Goal: Information Seeking & Learning: Check status

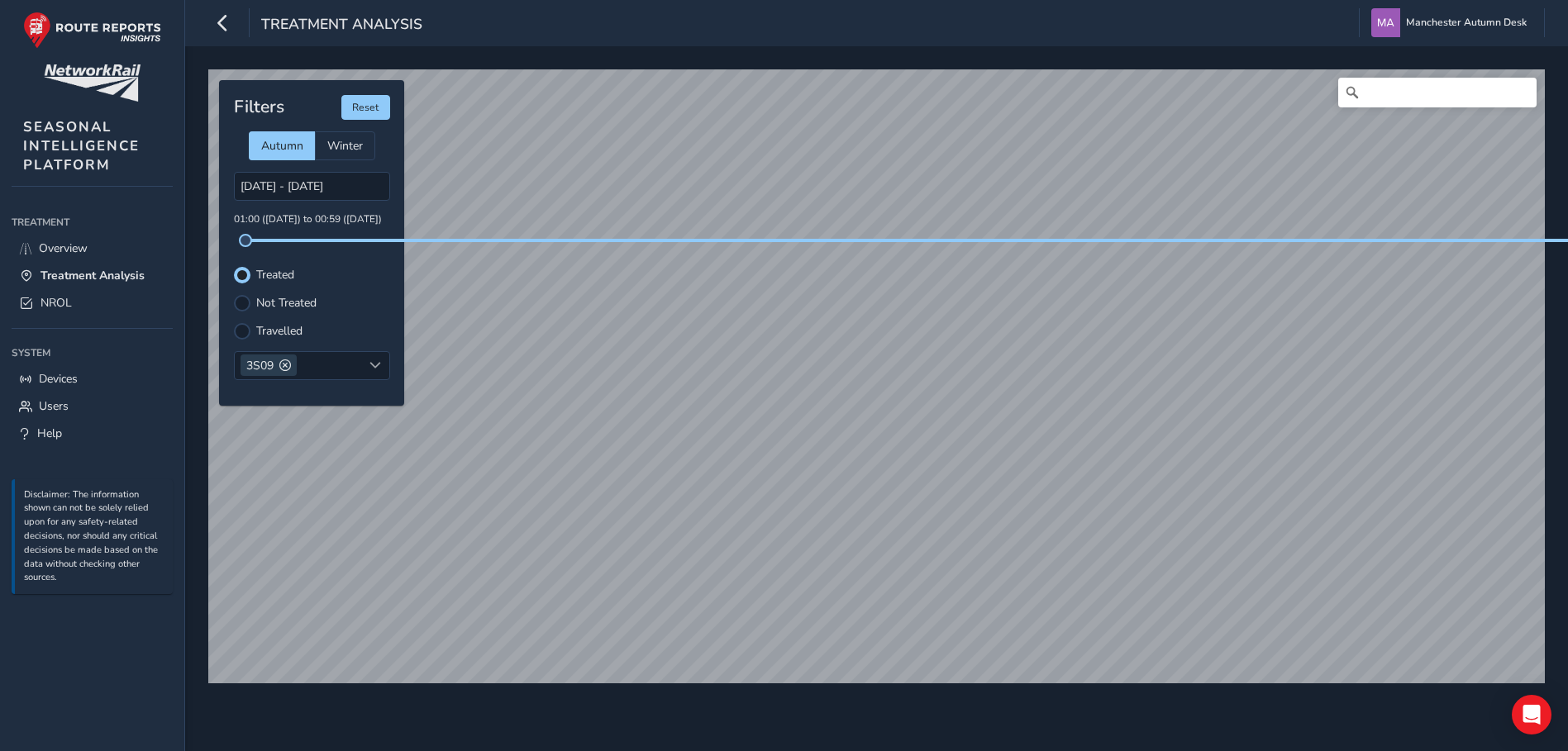
scroll to position [8, 10]
click at [224, 19] on icon "button" at bounding box center [223, 23] width 18 height 29
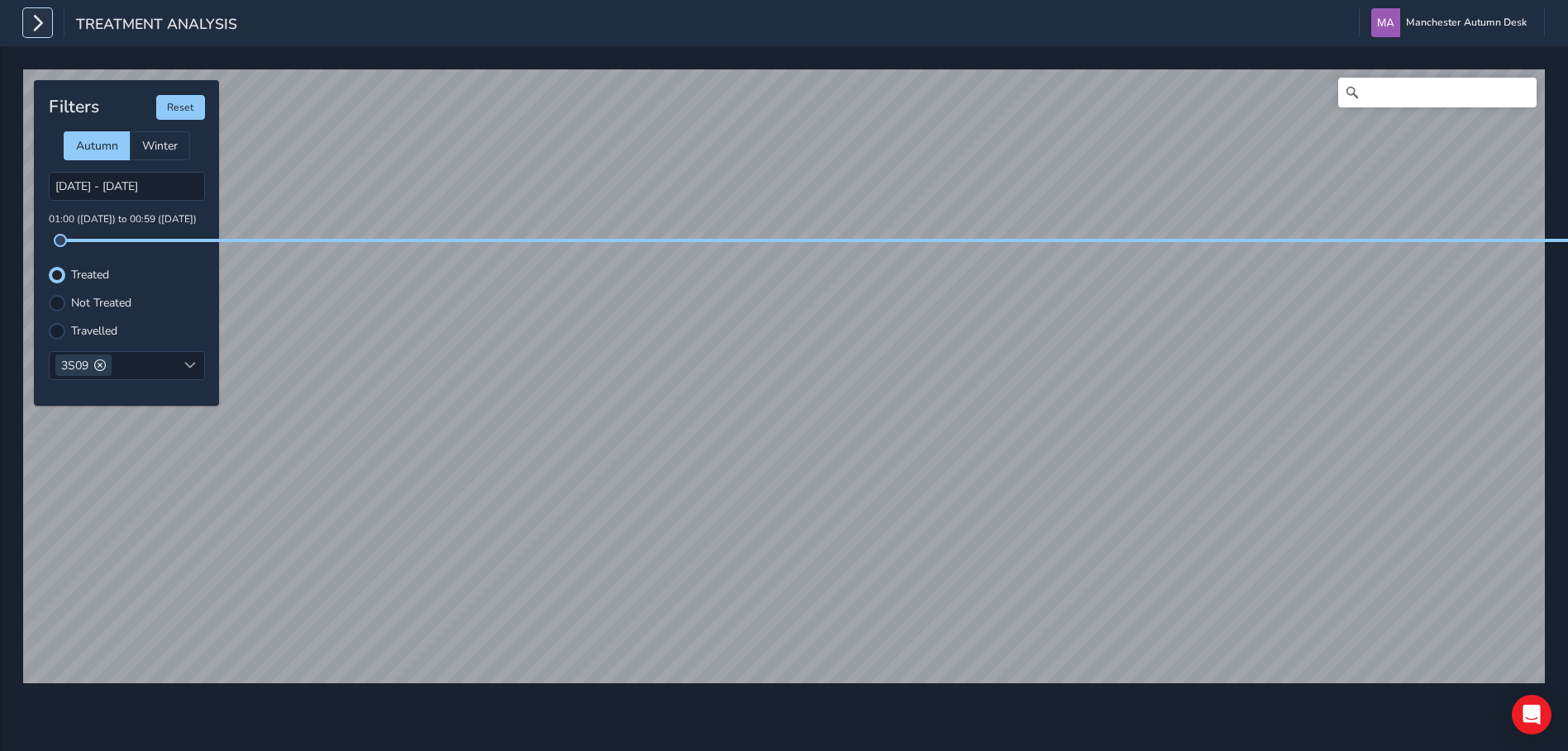
click at [42, 24] on icon "button" at bounding box center [37, 23] width 18 height 29
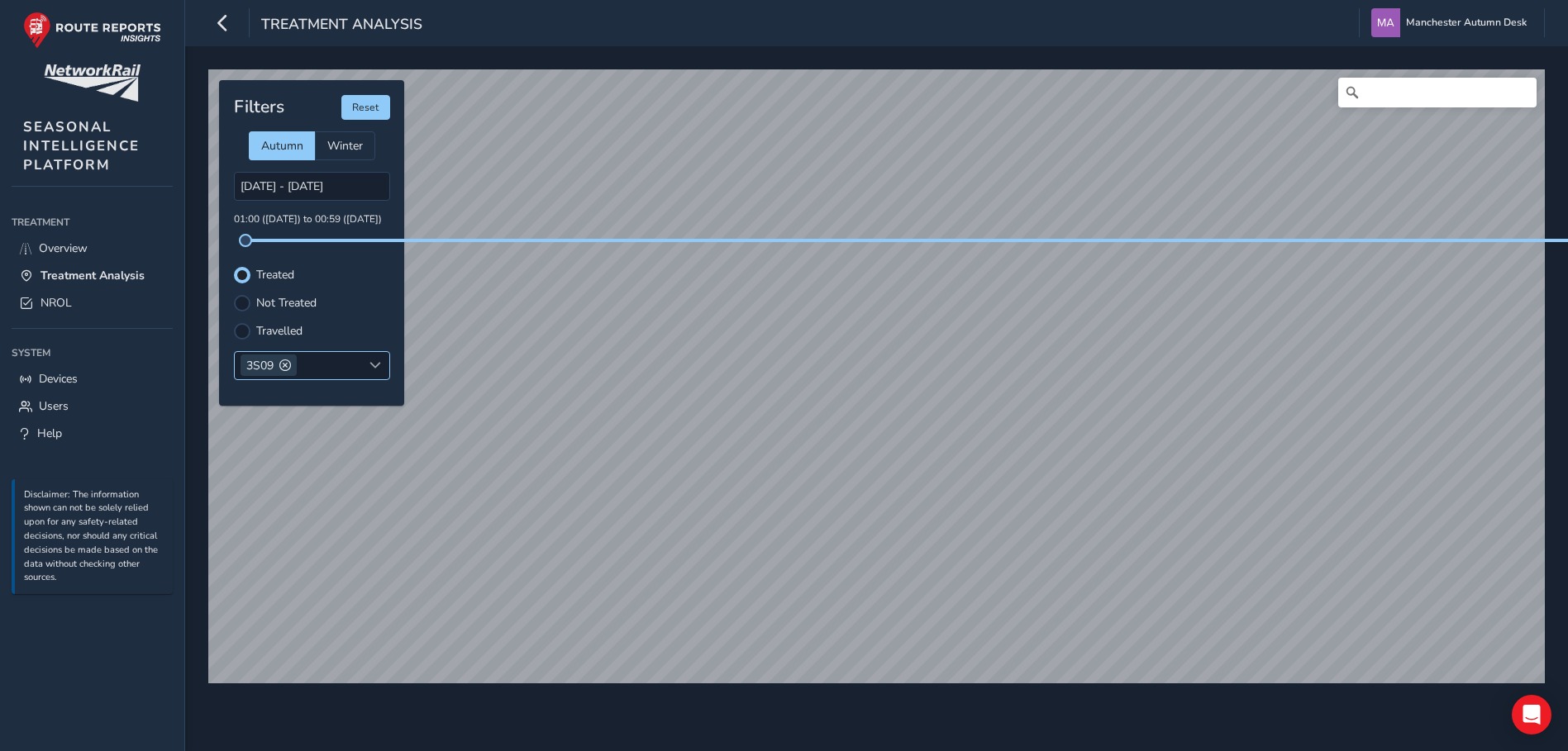
click at [288, 364] on span at bounding box center [285, 365] width 12 height 12
click at [288, 364] on div "Select headcodes" at bounding box center [298, 365] width 127 height 27
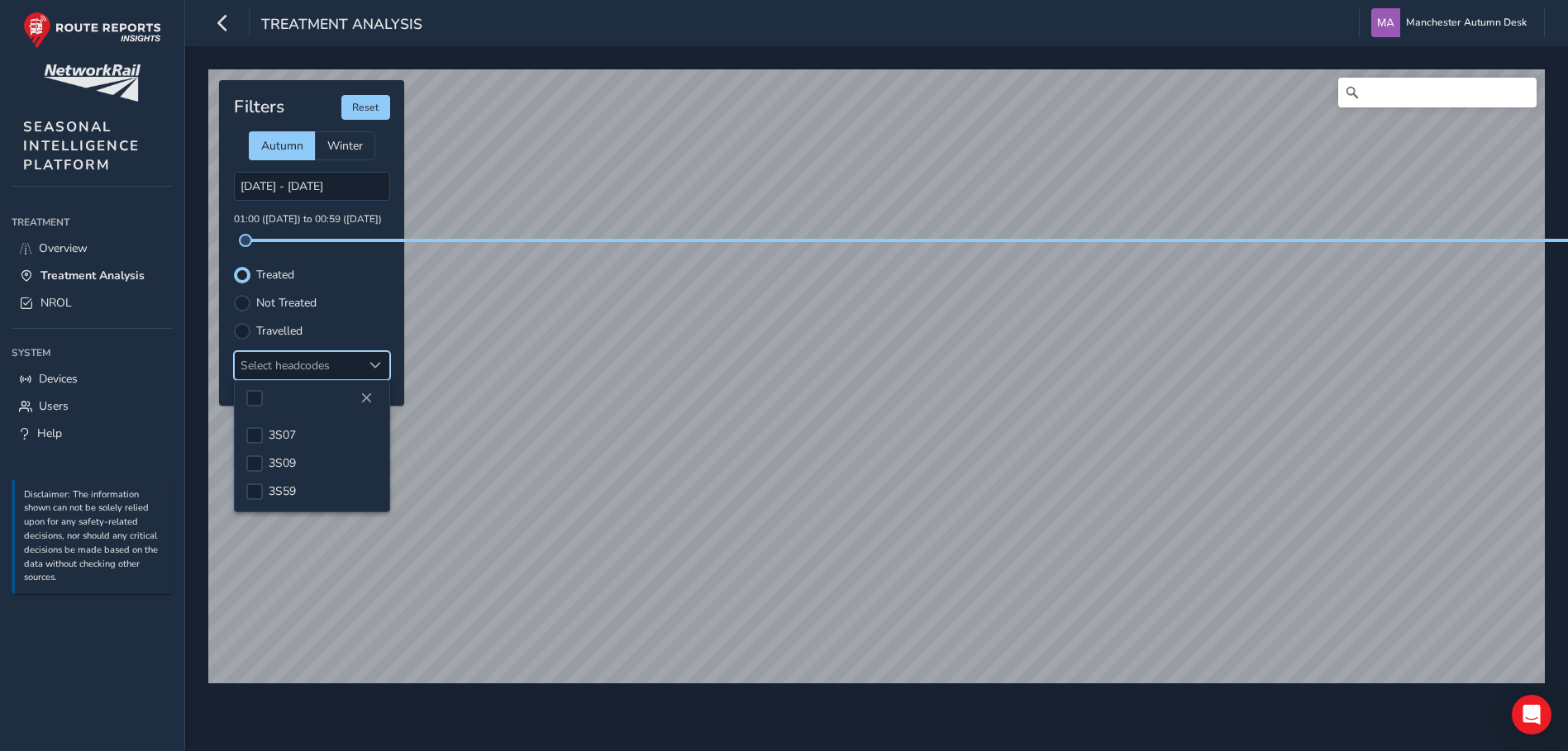
click at [331, 361] on div "Select headcodes" at bounding box center [298, 365] width 127 height 27
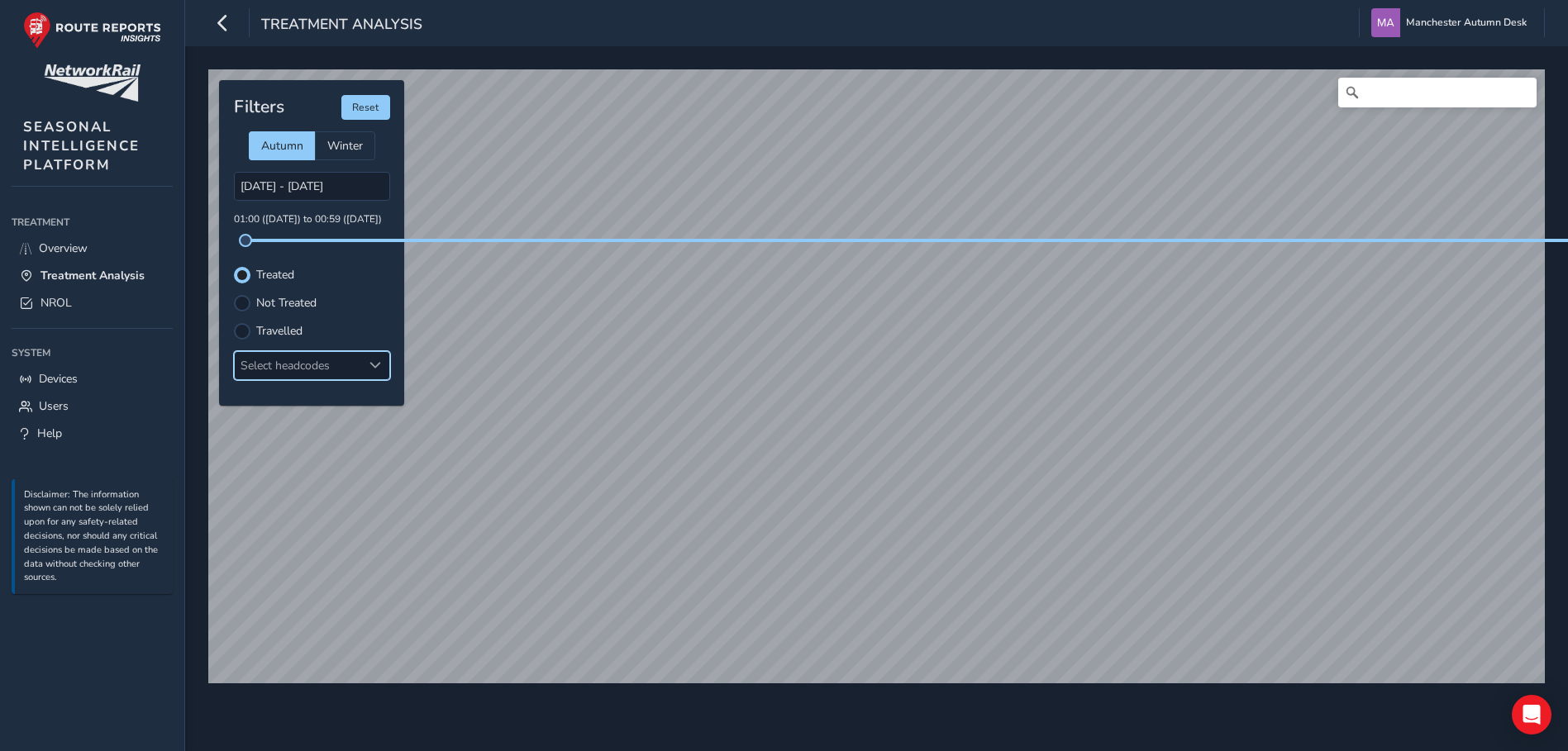
click at [331, 361] on div "Select headcodes" at bounding box center [298, 365] width 127 height 27
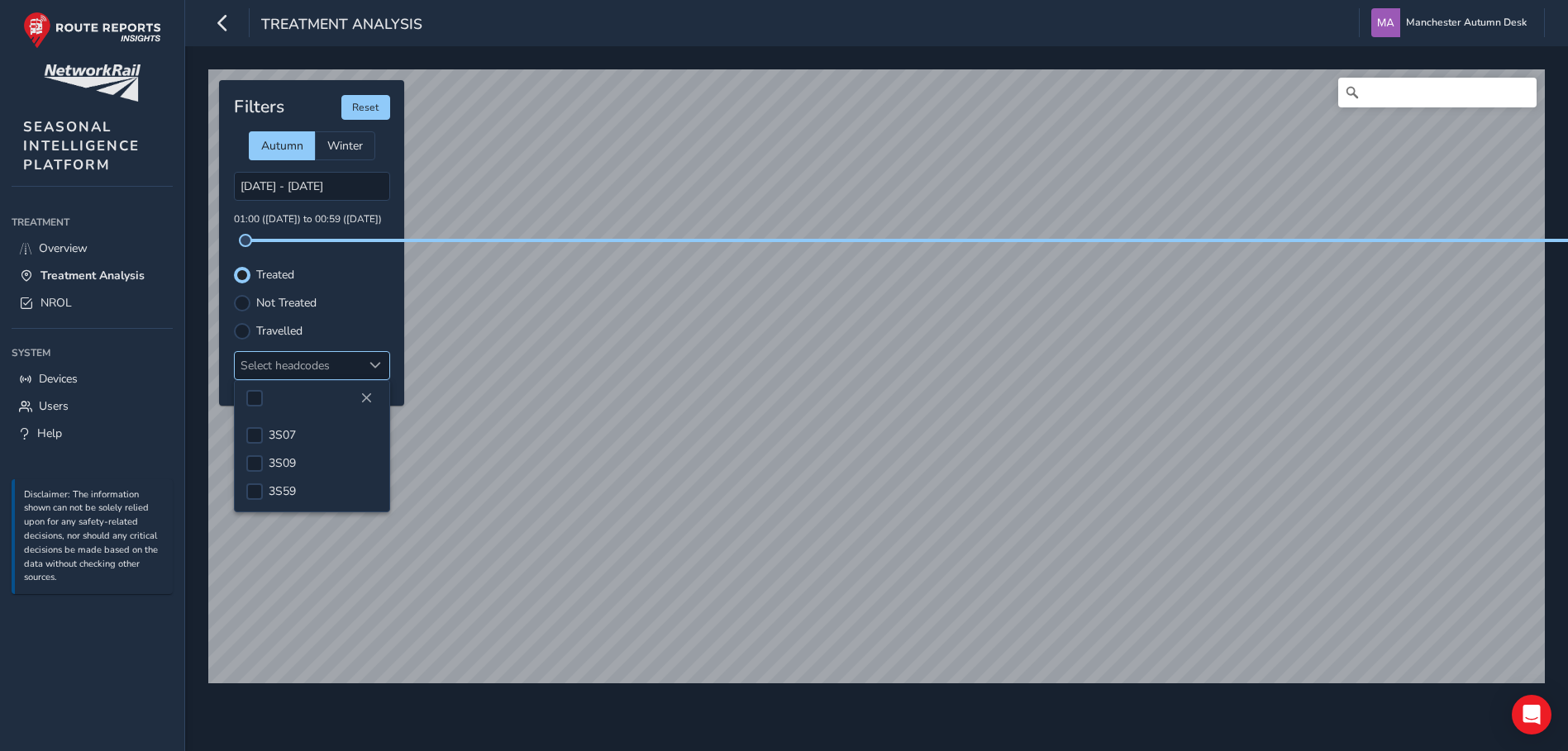
click at [331, 361] on div "Select headcodes" at bounding box center [298, 365] width 127 height 27
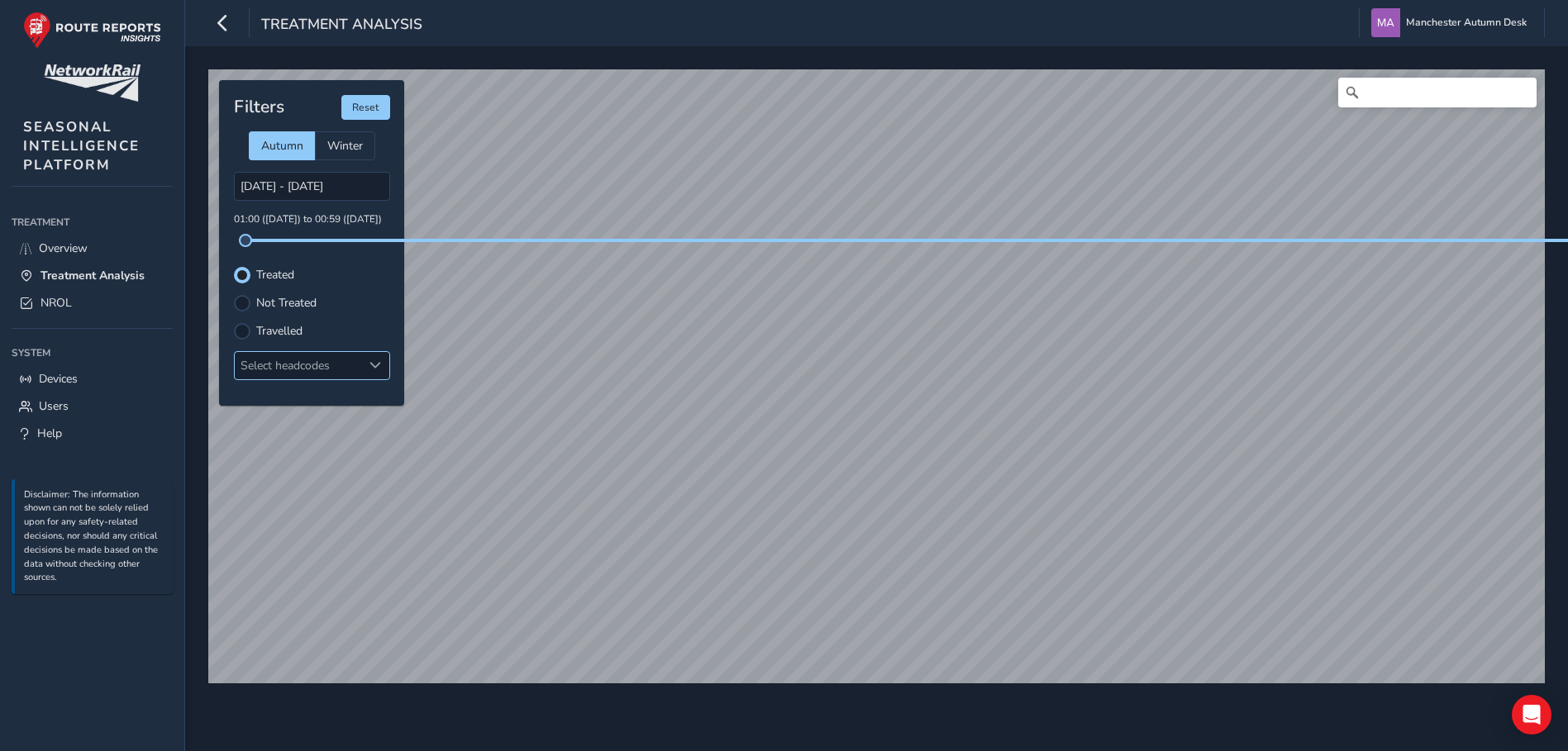
click at [331, 361] on div "Select headcodes" at bounding box center [298, 365] width 127 height 27
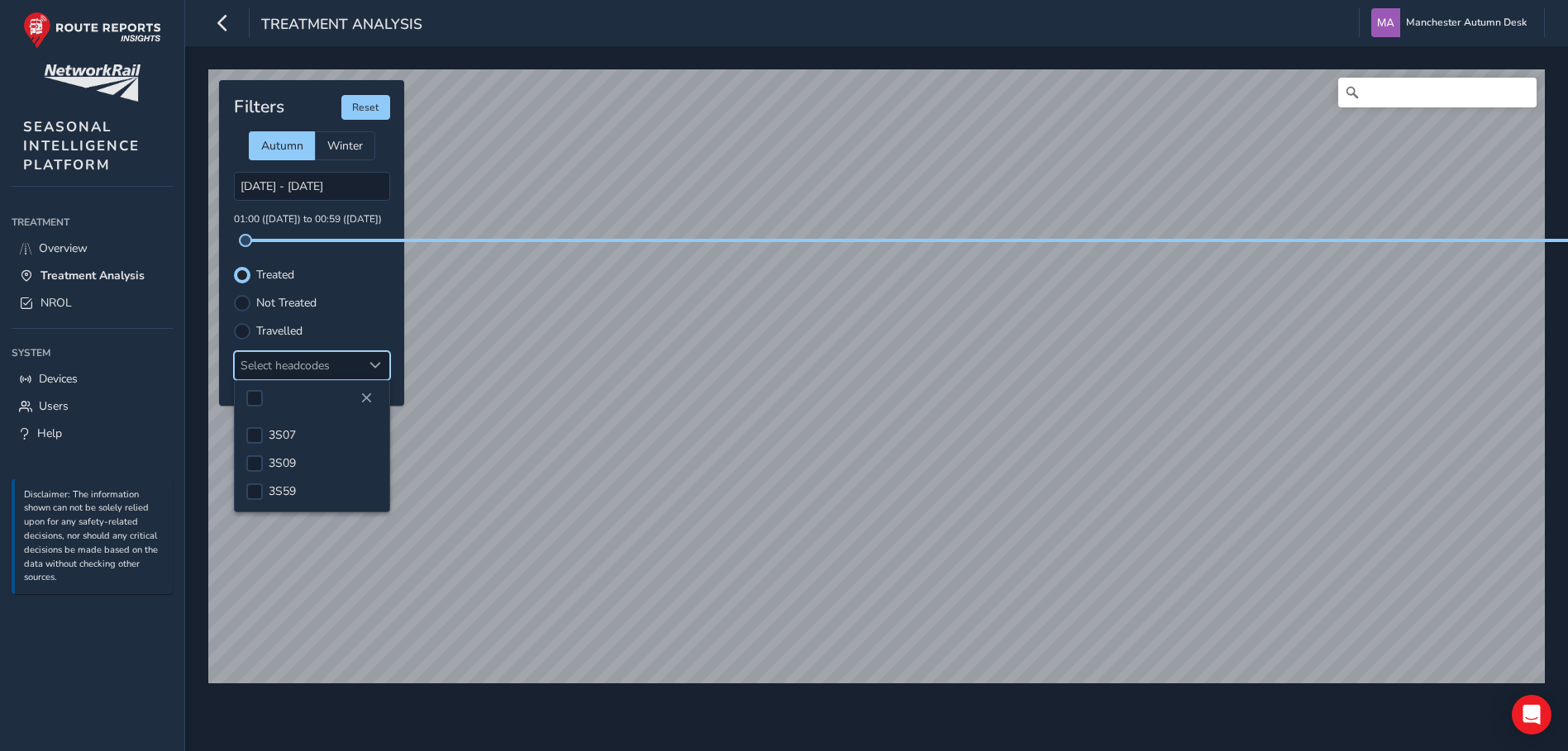
scroll to position [13, 0]
click at [253, 392] on div at bounding box center [255, 398] width 17 height 17
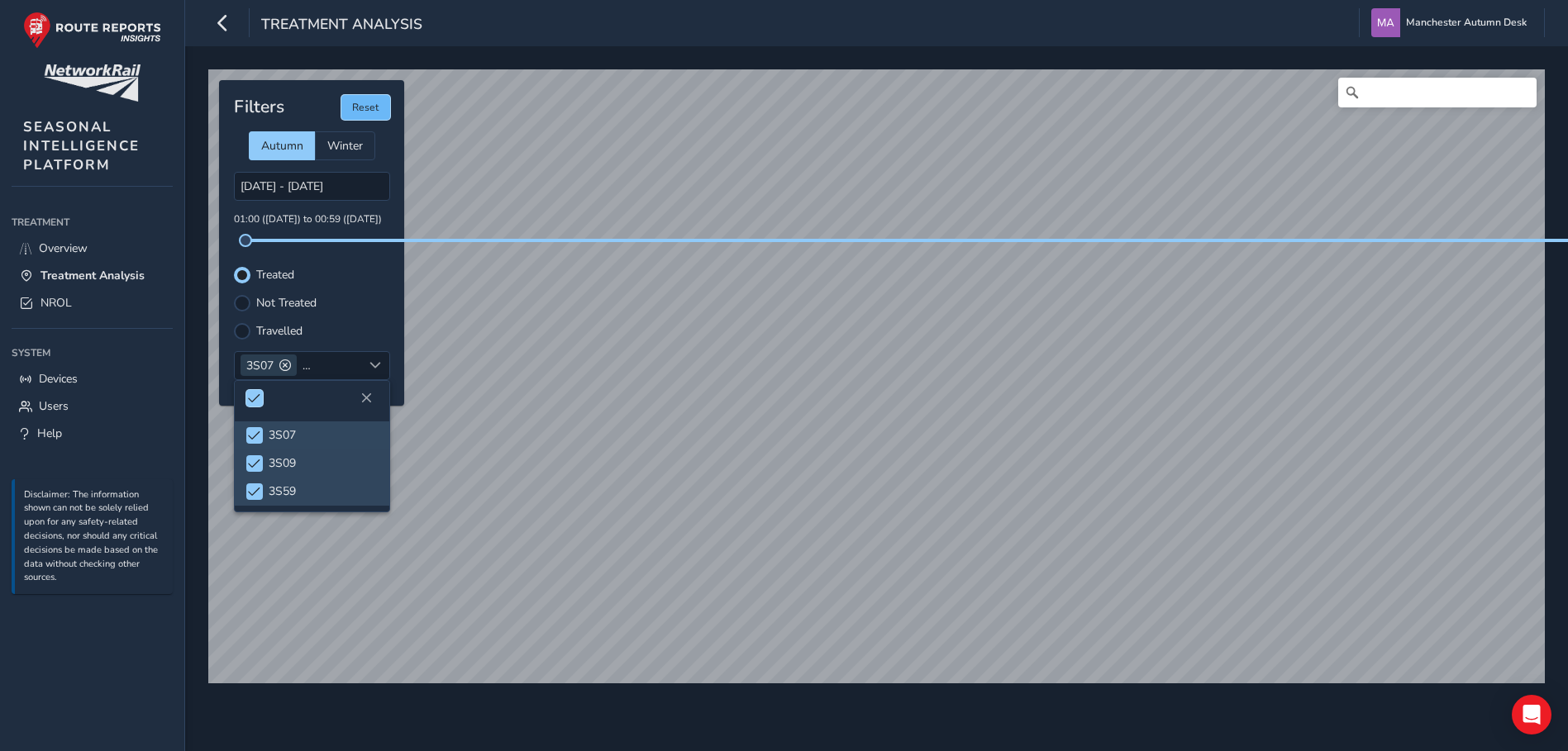
click at [365, 95] on button "Reset" at bounding box center [366, 107] width 49 height 24
type input "[DATE] - [DATE]"
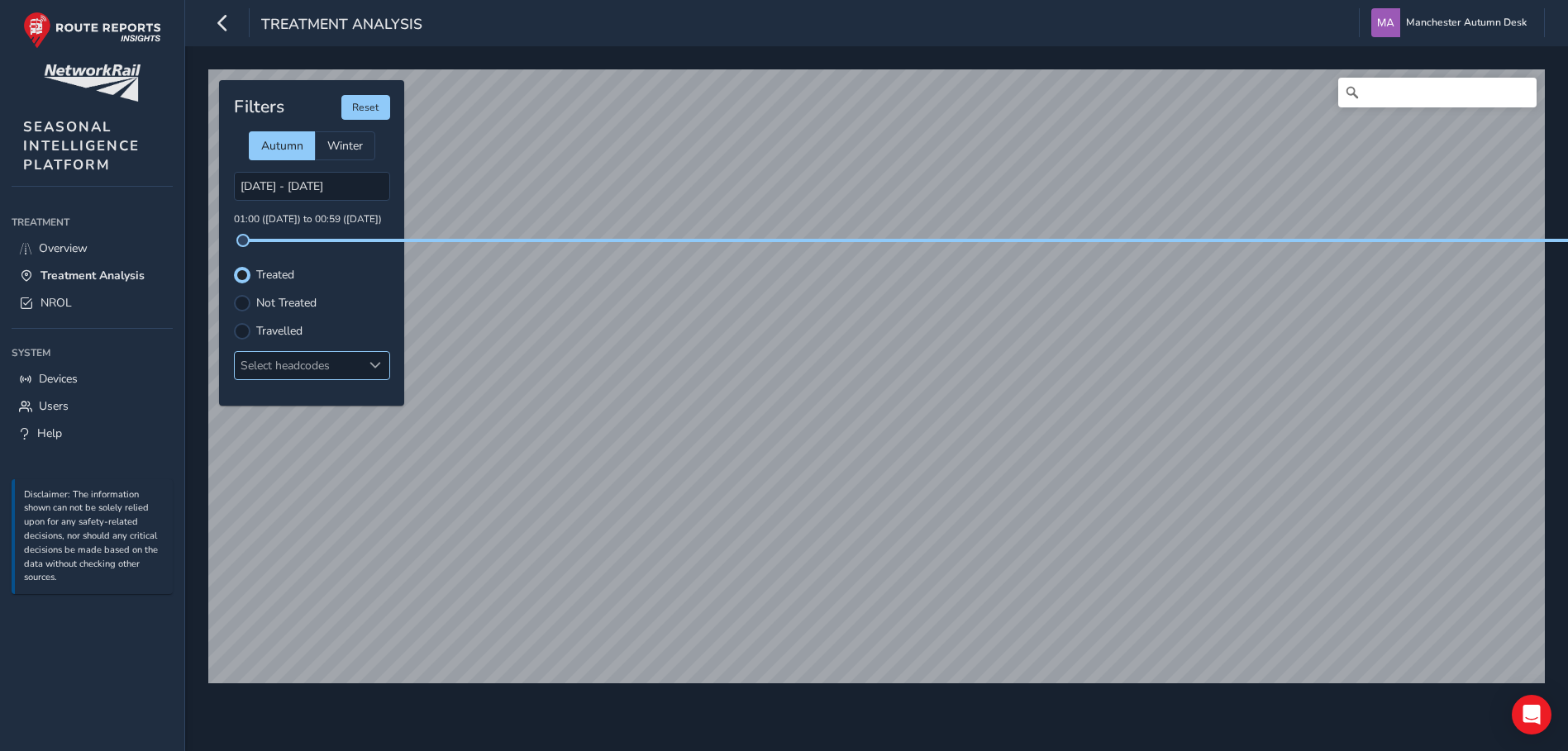
click at [371, 359] on span at bounding box center [376, 365] width 12 height 12
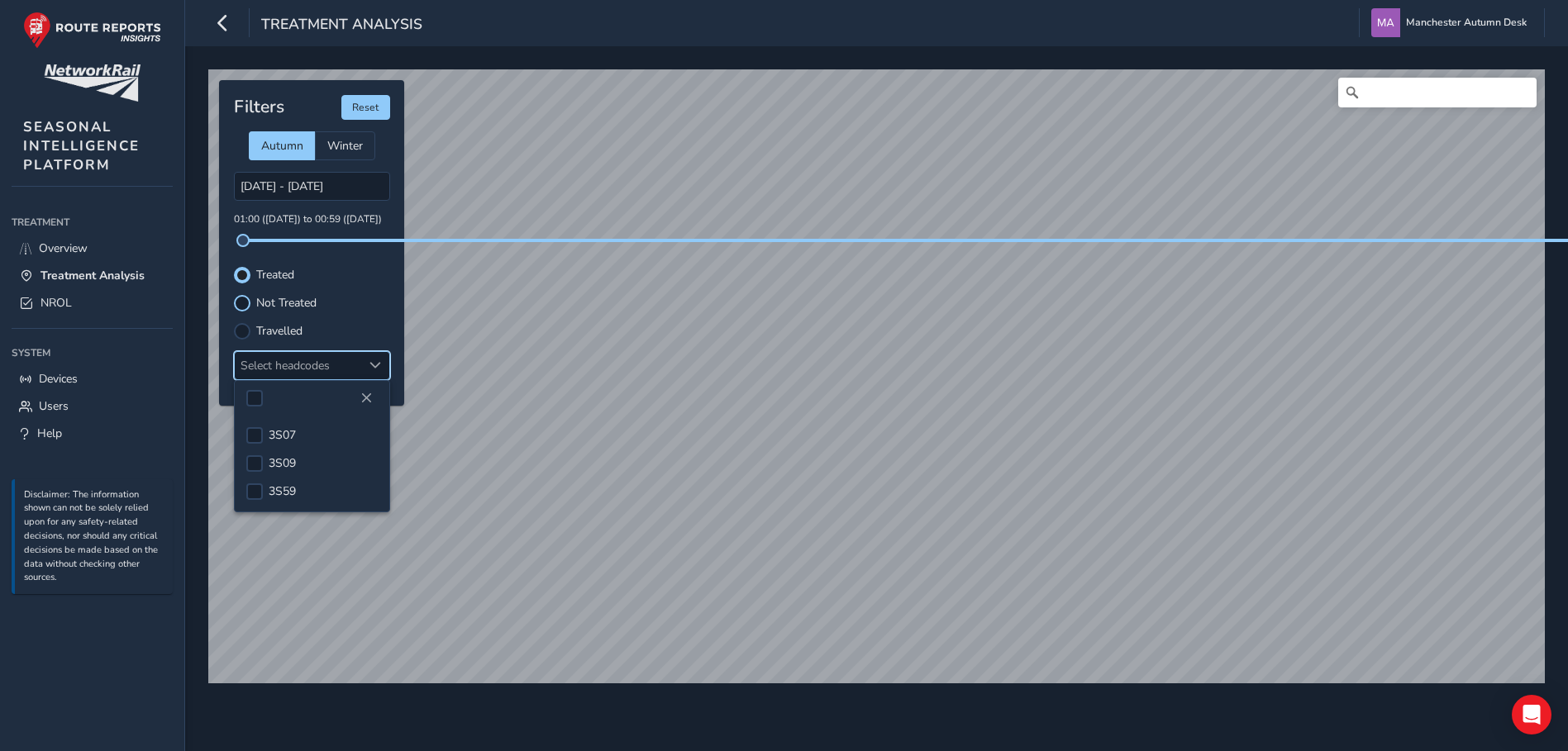
click at [239, 295] on div at bounding box center [242, 304] width 17 height 17
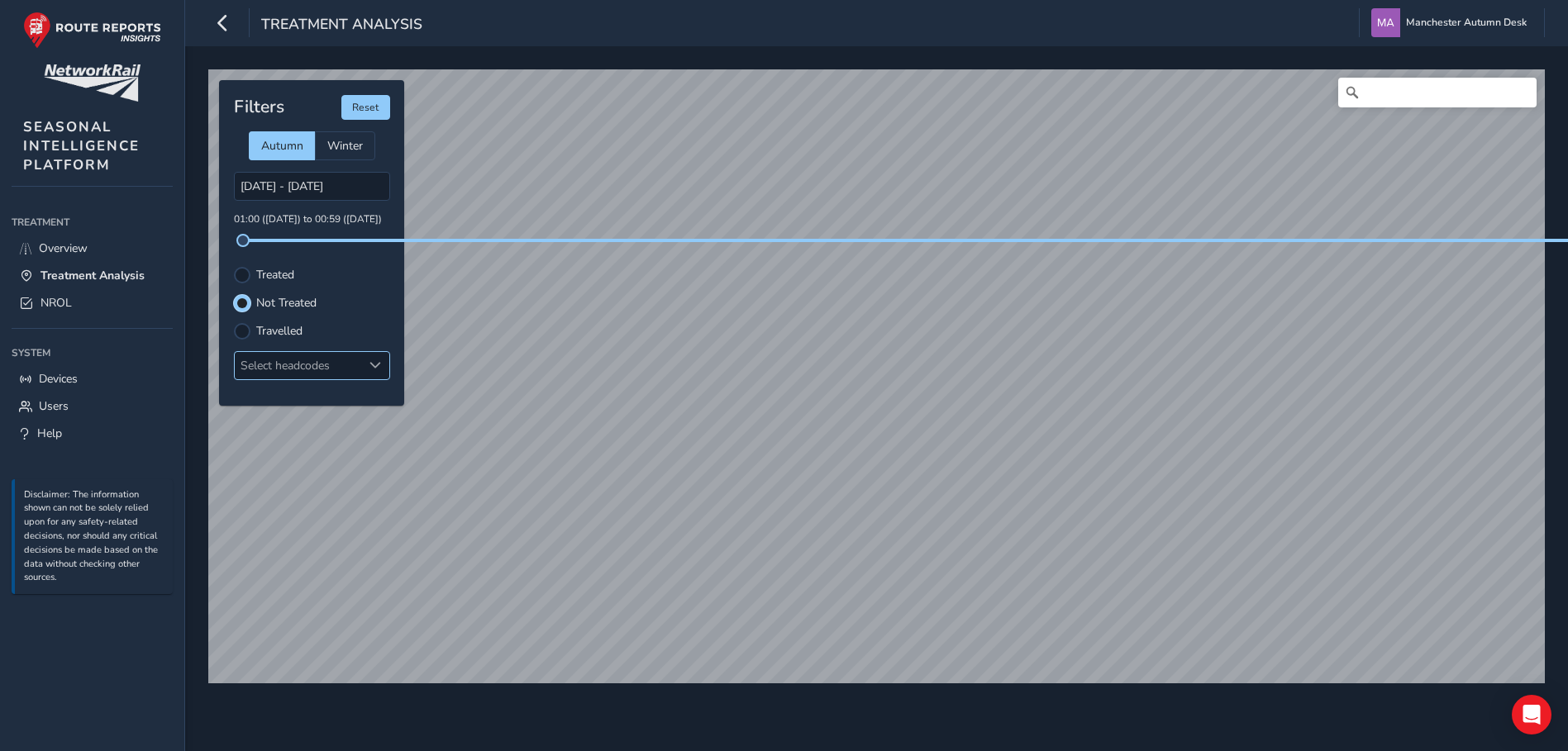
click at [370, 352] on div at bounding box center [376, 365] width 27 height 27
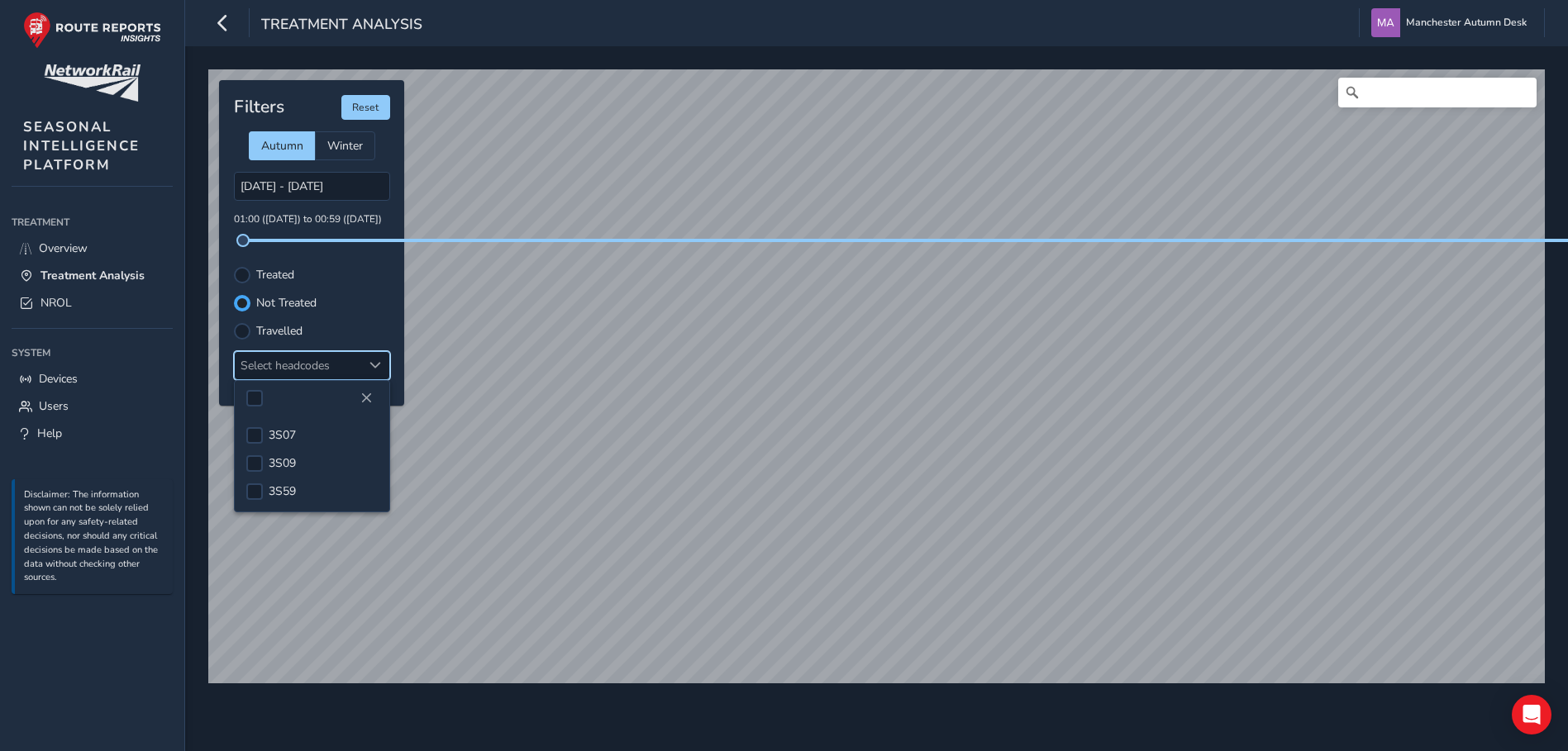
click at [246, 295] on div at bounding box center [242, 304] width 17 height 17
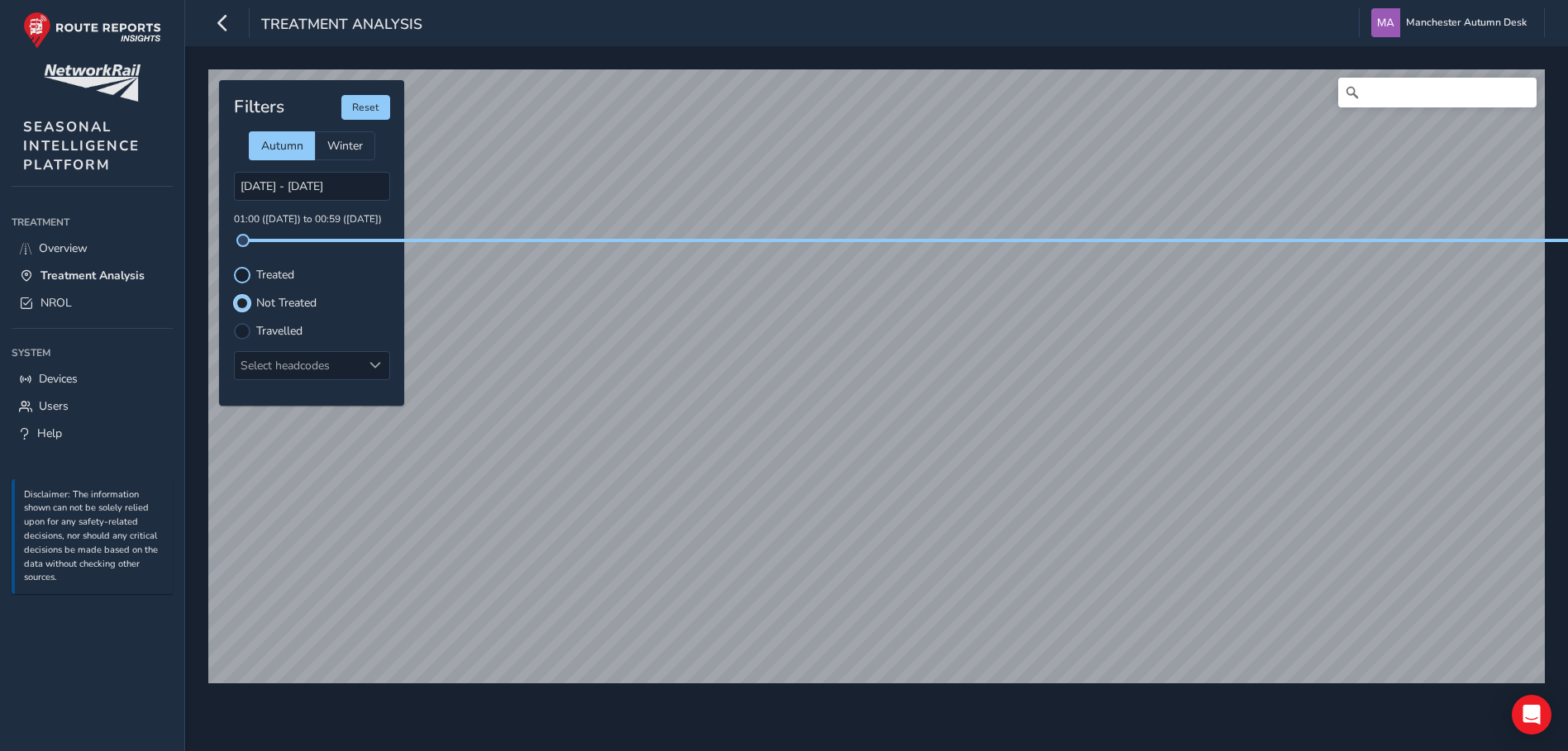
click at [246, 267] on div at bounding box center [242, 275] width 17 height 17
click at [1392, 84] on input "Search" at bounding box center [1437, 92] width 198 height 30
type input "3s58"
click at [729, 705] on div "3s58 No results found © Mapbox © OpenStreetMap Improve this map Filters Reset A…" at bounding box center [876, 399] width 1383 height 705
click at [1252, 690] on div "3s58 No results found © Mapbox © OpenStreetMap Improve this map © Maxar Filters…" at bounding box center [876, 399] width 1383 height 705
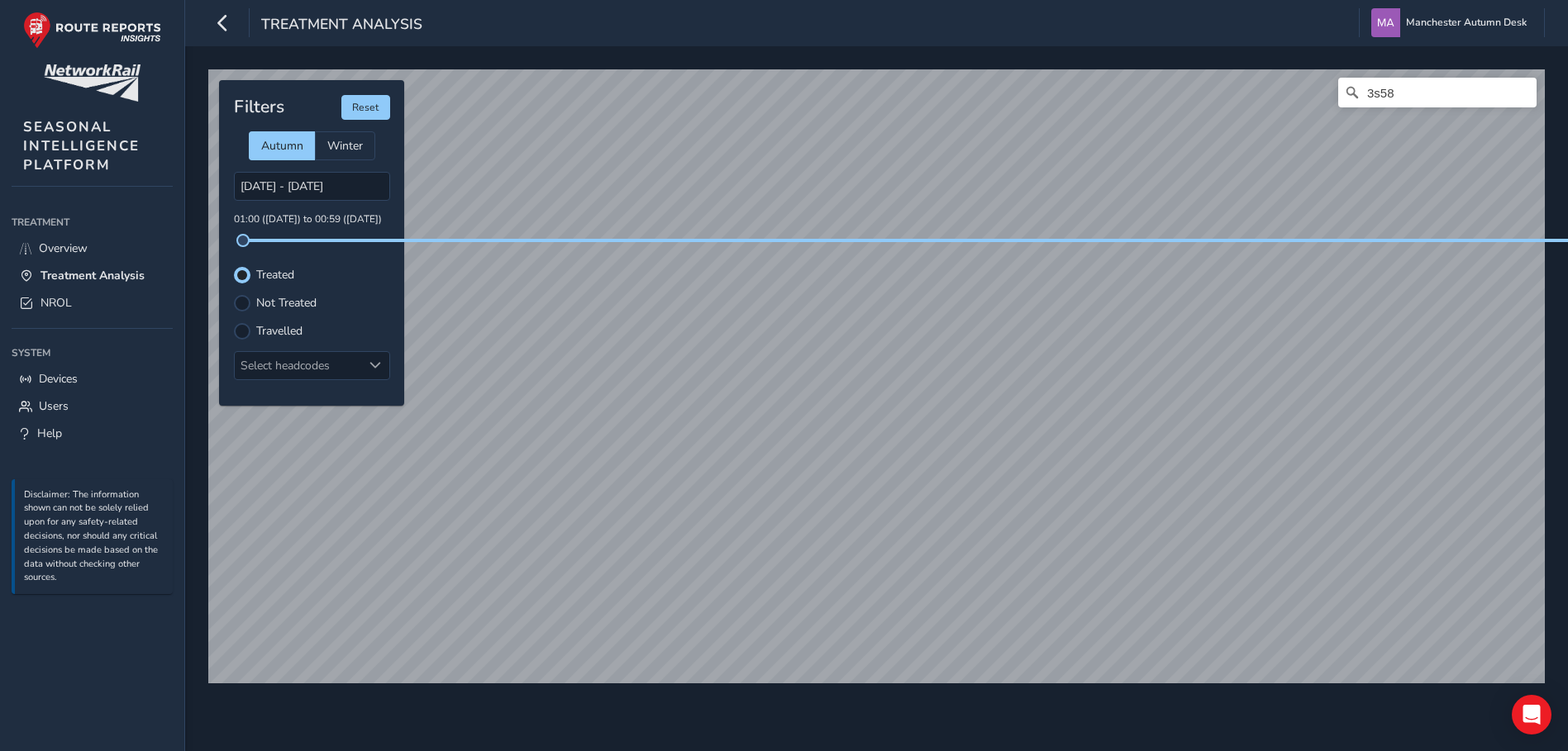
click at [1304, 746] on div "3s58 No results found © Mapbox © OpenStreetMap Improve this map Filters Reset A…" at bounding box center [876, 399] width 1383 height 705
click at [1125, 689] on div "3s58 No results found © Mapbox © OpenStreetMap Improve this map" at bounding box center [877, 376] width 1349 height 626
click at [1073, 750] on html "Treatment Analysis Manchester Autumn Desk Colour Scheme: Dark Dim Light Logout …" at bounding box center [784, 376] width 1568 height 751
click at [1041, 750] on html "Treatment Analysis Manchester Autumn Desk Colour Scheme: Dark Dim Light Logout …" at bounding box center [784, 376] width 1568 height 751
click at [25, 307] on icon at bounding box center [27, 304] width 15 height 12
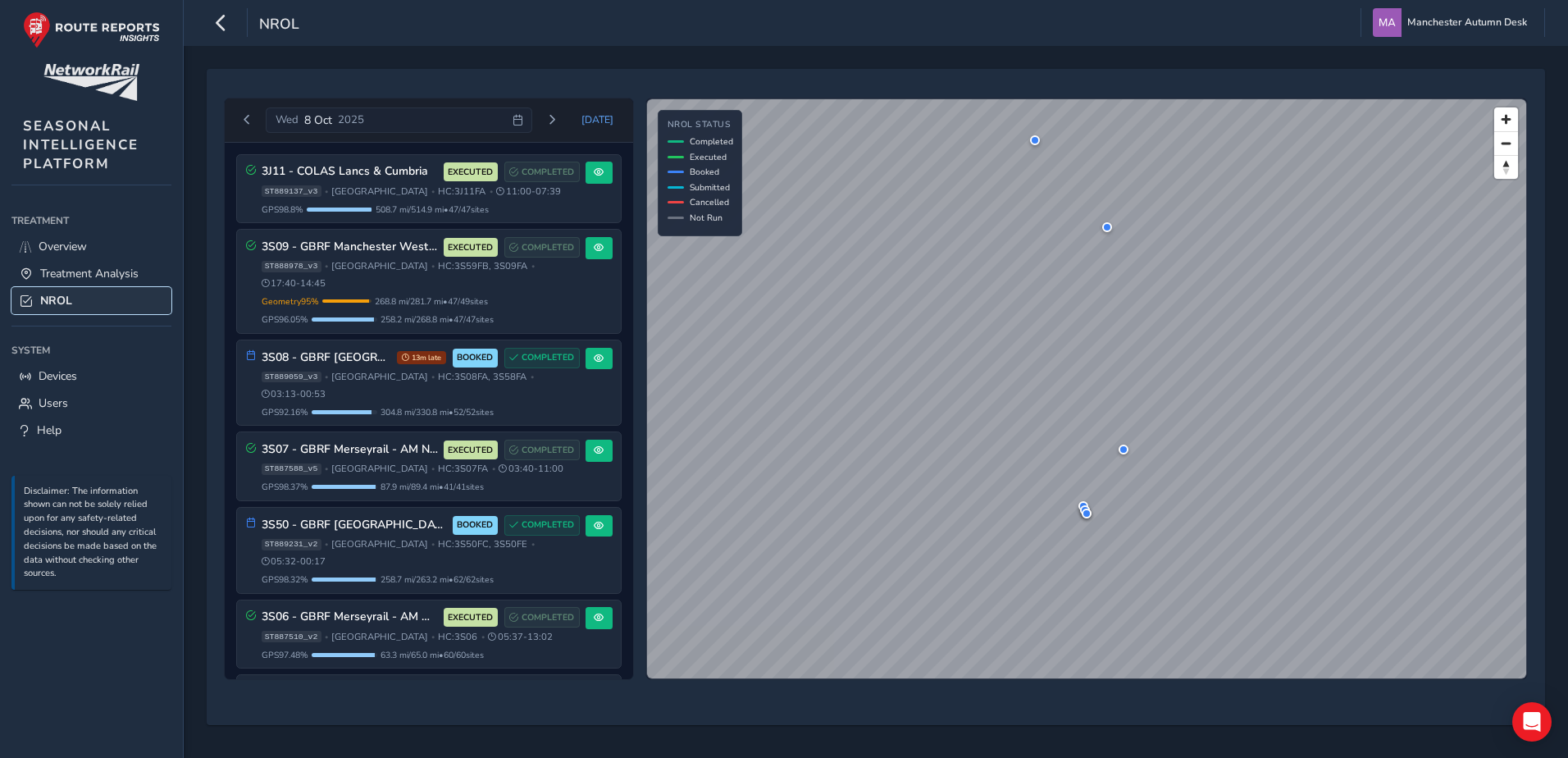
click at [28, 303] on icon at bounding box center [27, 302] width 15 height 12
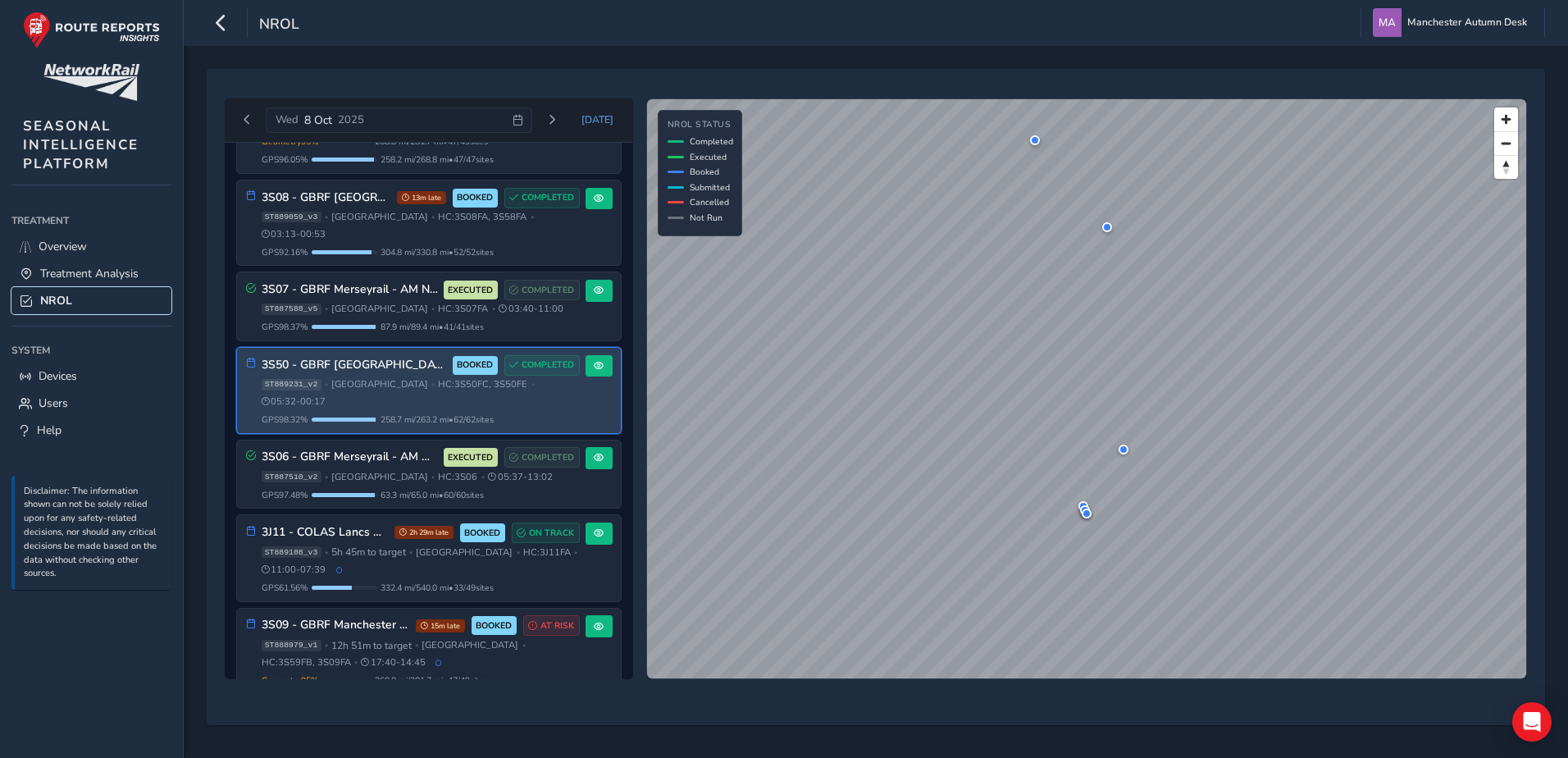
scroll to position [79, 0]
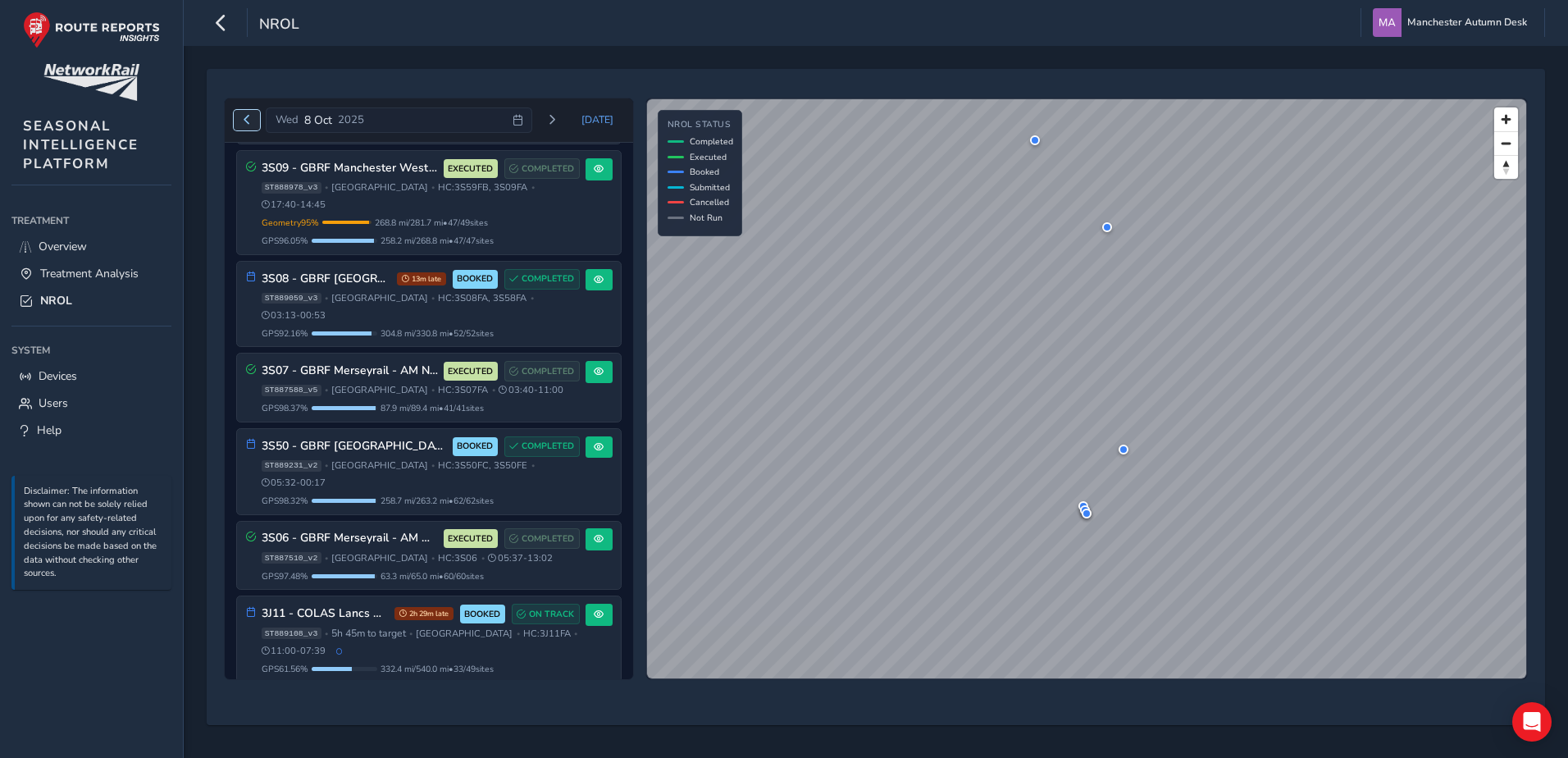
click at [240, 120] on button "Previous day" at bounding box center [247, 120] width 27 height 20
